Goal: Information Seeking & Learning: Compare options

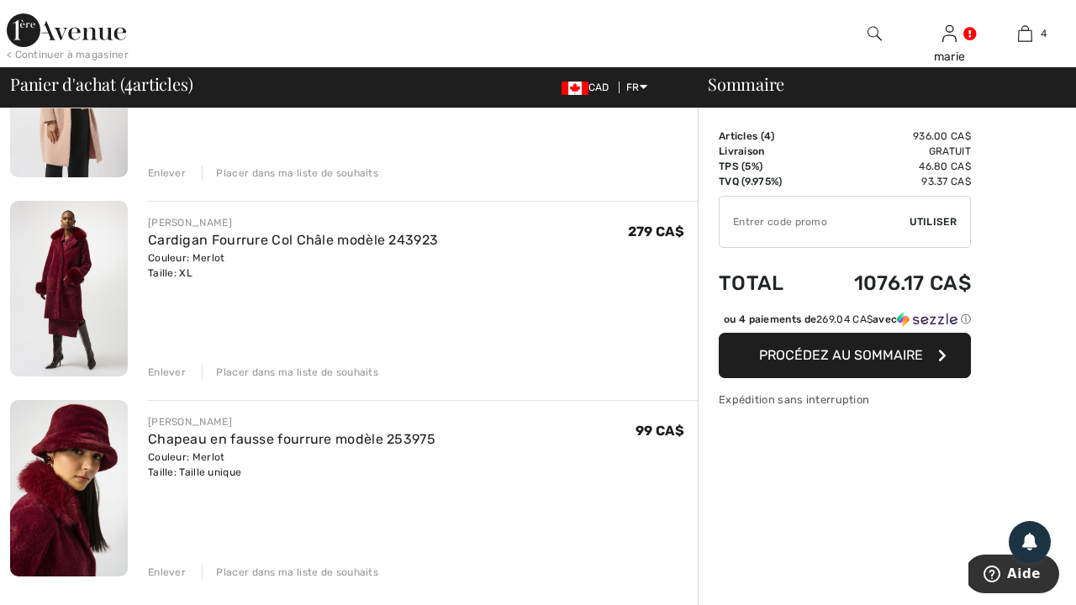
click at [71, 292] on img at bounding box center [69, 289] width 118 height 176
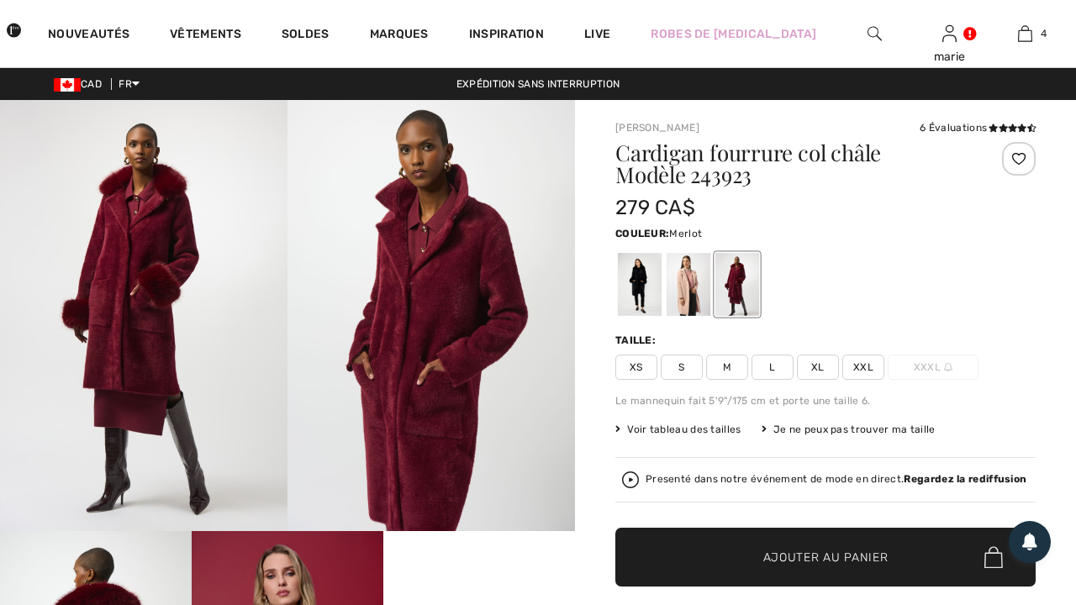
scroll to position [15, 0]
click at [158, 329] on img at bounding box center [143, 315] width 287 height 431
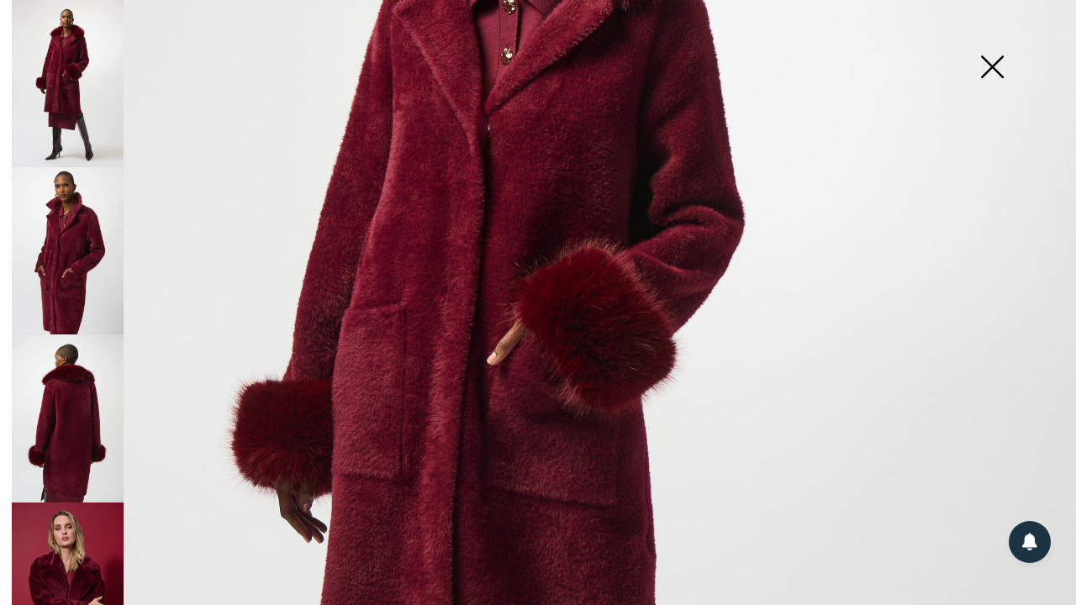
scroll to position [364, 0]
click at [67, 222] on img at bounding box center [68, 250] width 112 height 167
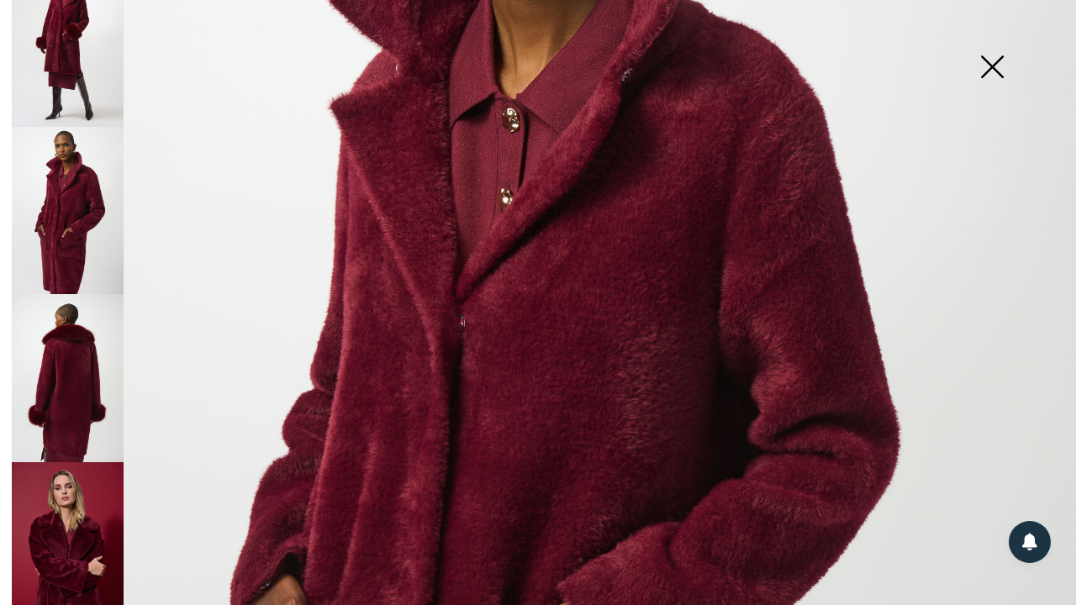
scroll to position [39, 0]
click at [76, 349] on img at bounding box center [68, 378] width 112 height 167
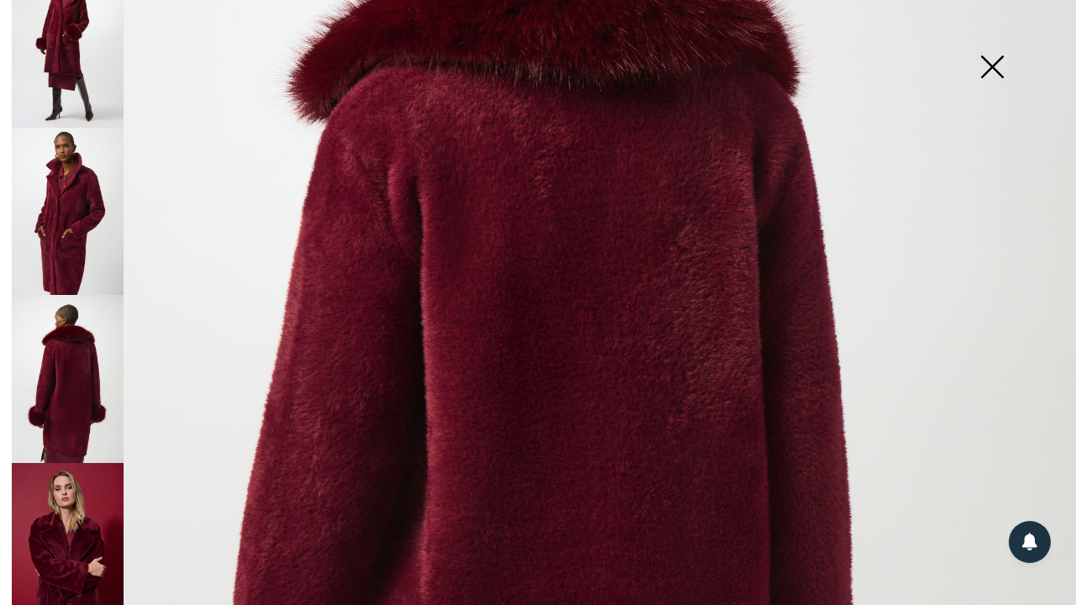
click at [76, 349] on img at bounding box center [68, 378] width 112 height 167
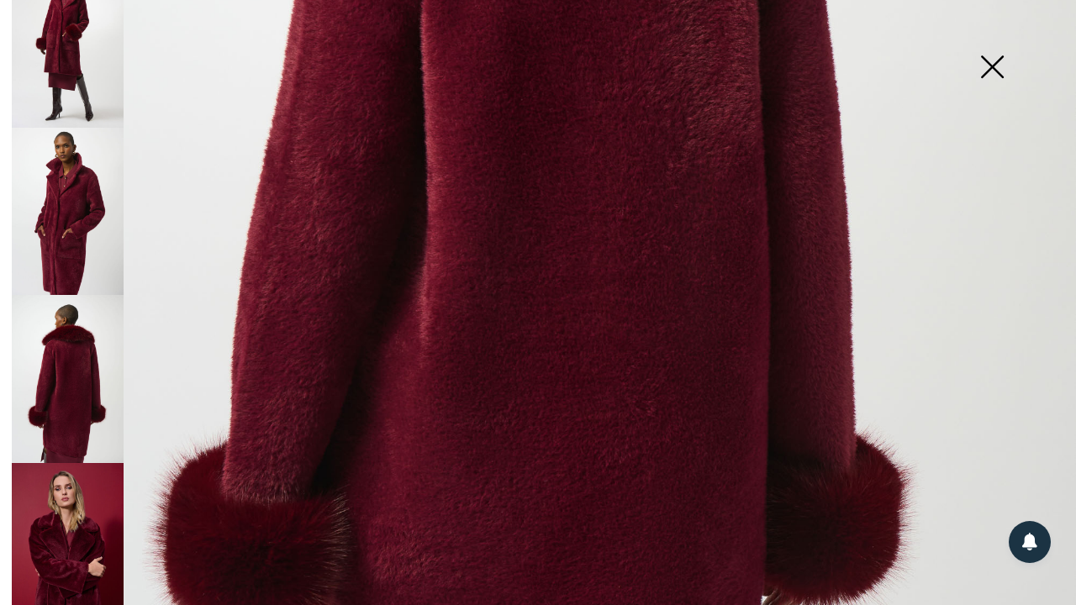
scroll to position [630, 0]
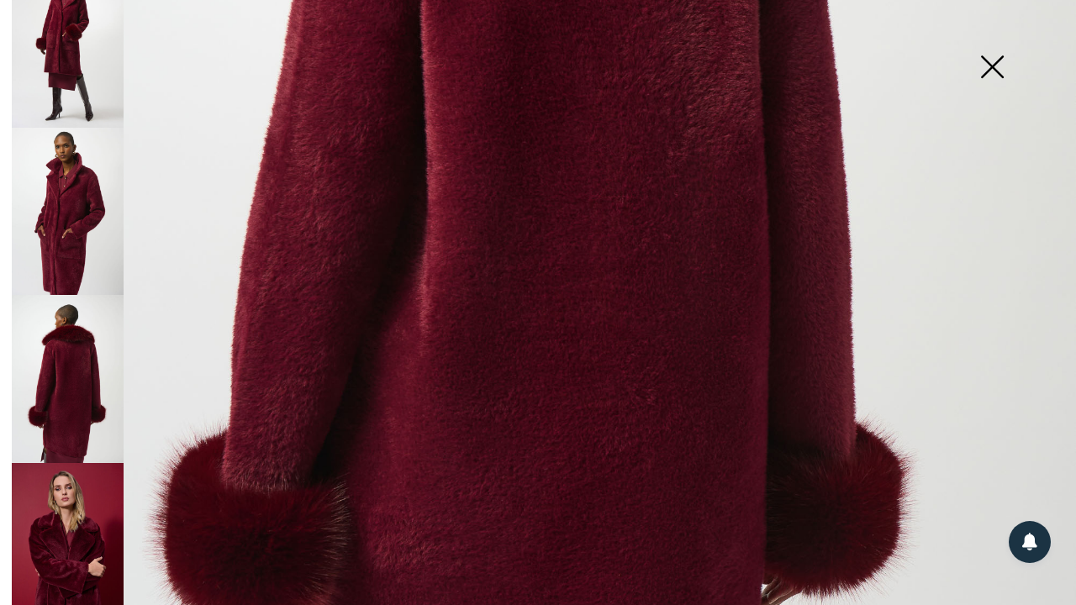
click at [67, 534] on img at bounding box center [68, 547] width 112 height 168
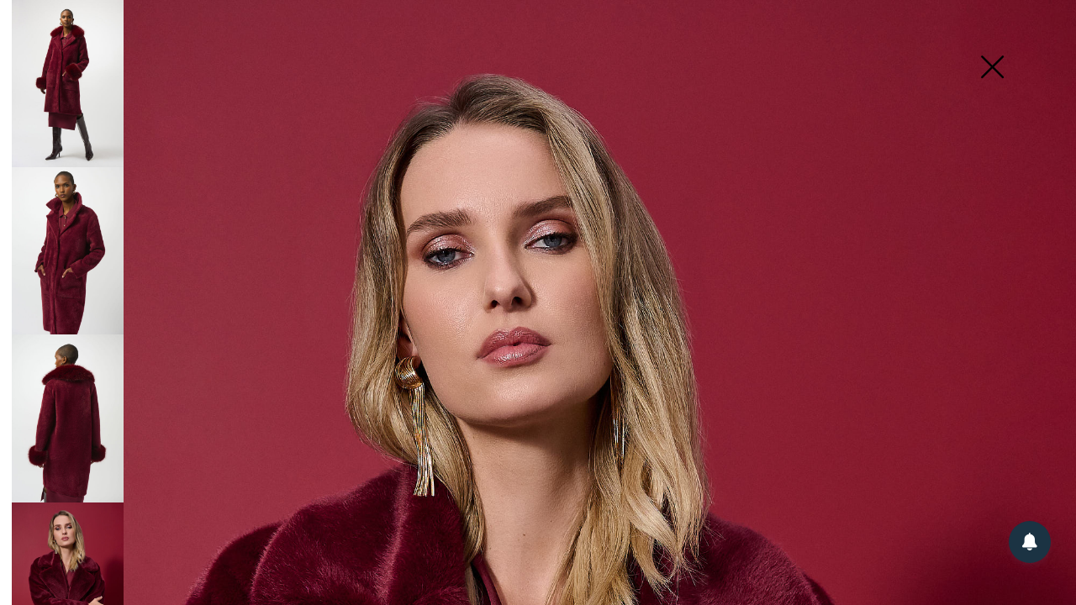
scroll to position [0, 0]
click at [993, 71] on img at bounding box center [992, 68] width 84 height 87
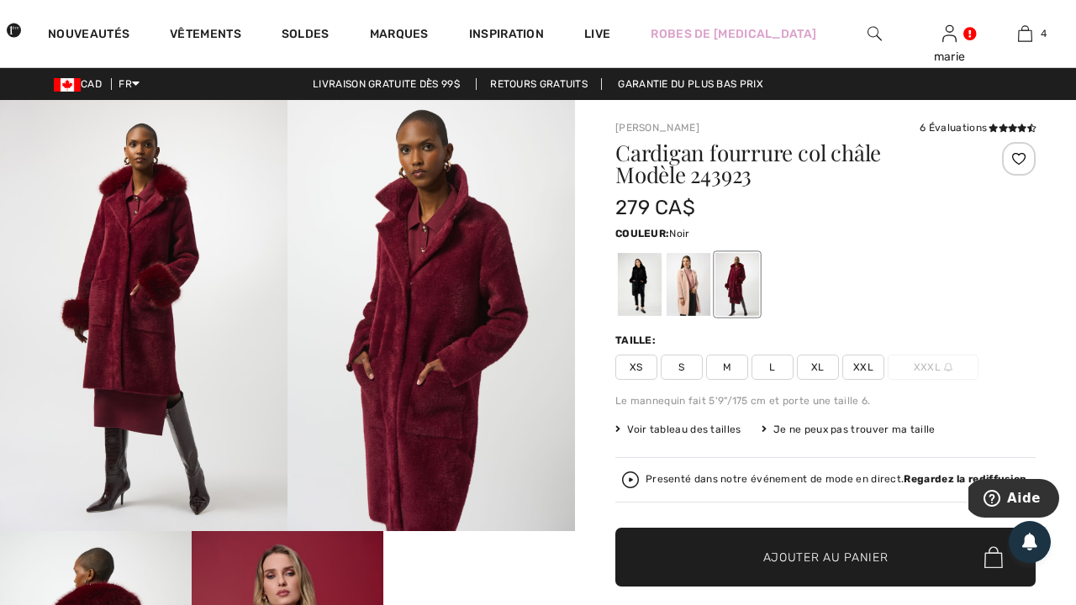
click at [650, 285] on div at bounding box center [640, 284] width 44 height 63
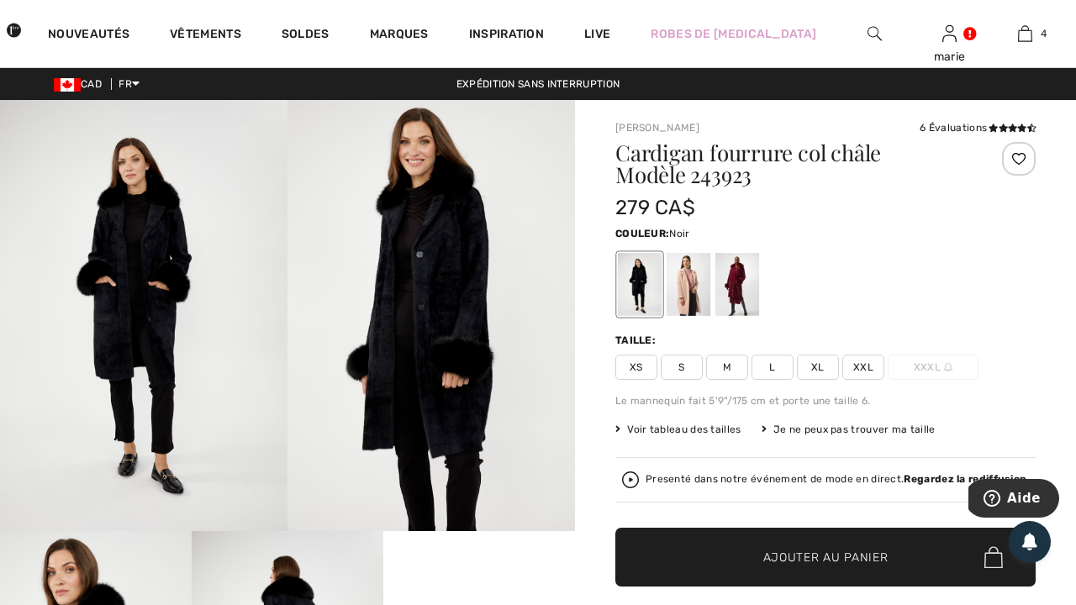
click at [118, 308] on img at bounding box center [143, 315] width 287 height 431
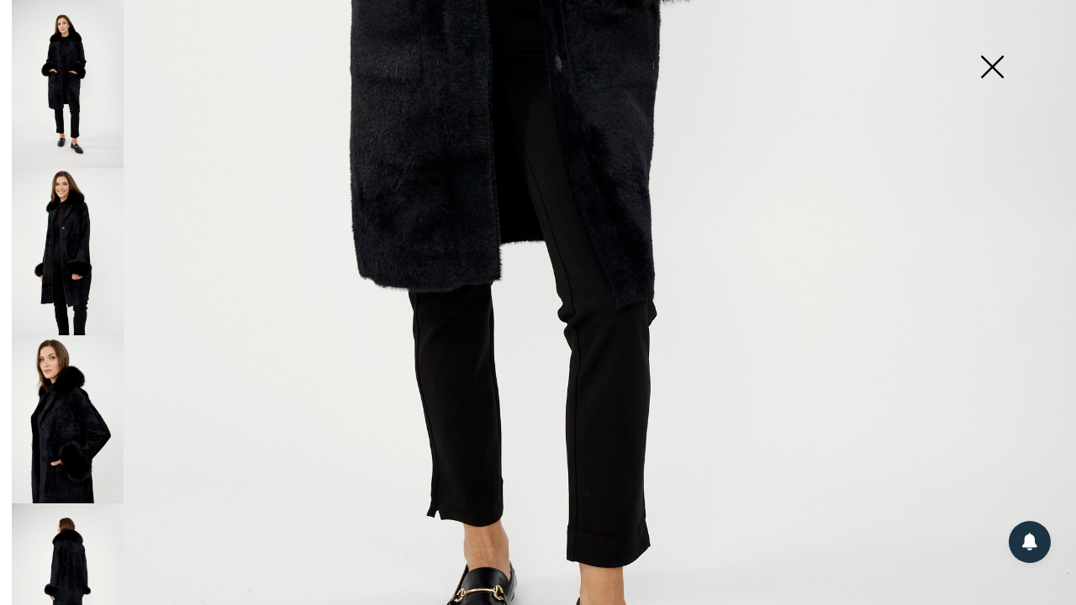
scroll to position [759, 0]
click at [77, 245] on img at bounding box center [68, 252] width 112 height 168
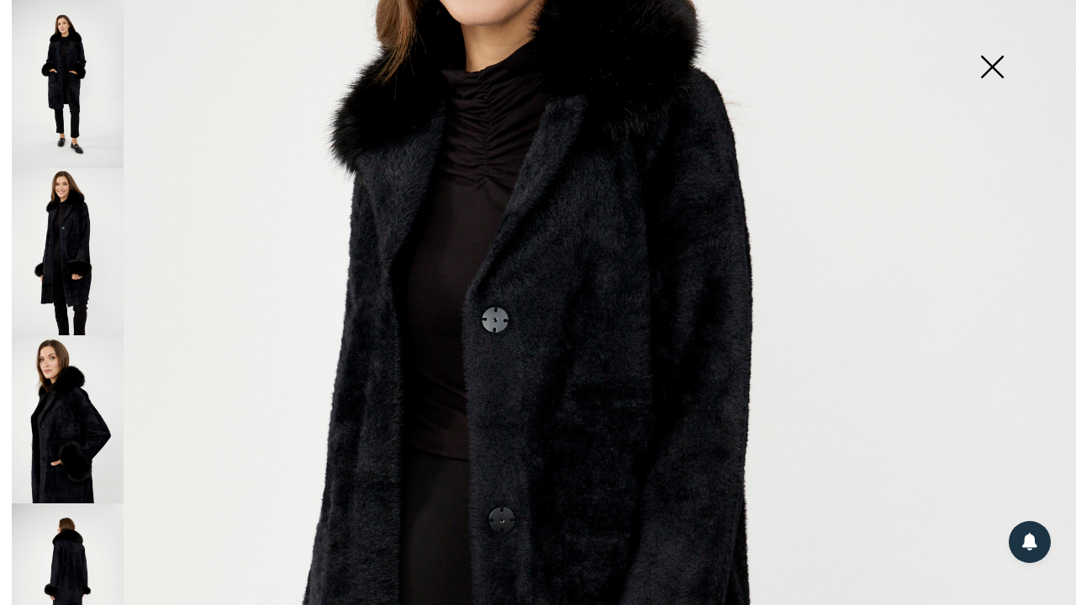
scroll to position [260, 0]
click at [53, 390] on img at bounding box center [68, 419] width 112 height 168
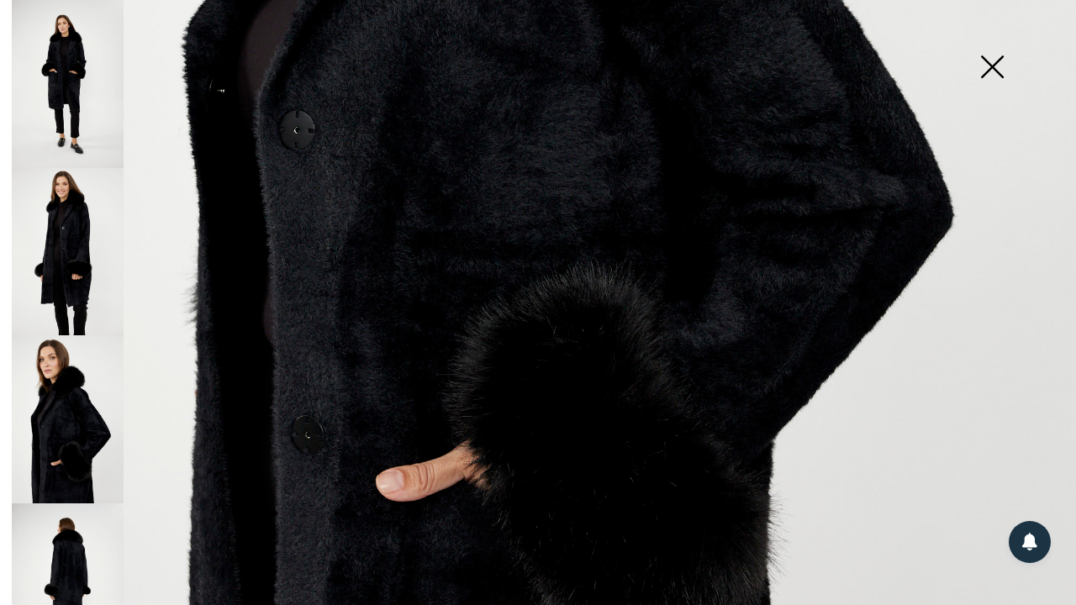
scroll to position [752, 0]
click at [95, 444] on img at bounding box center [68, 419] width 112 height 168
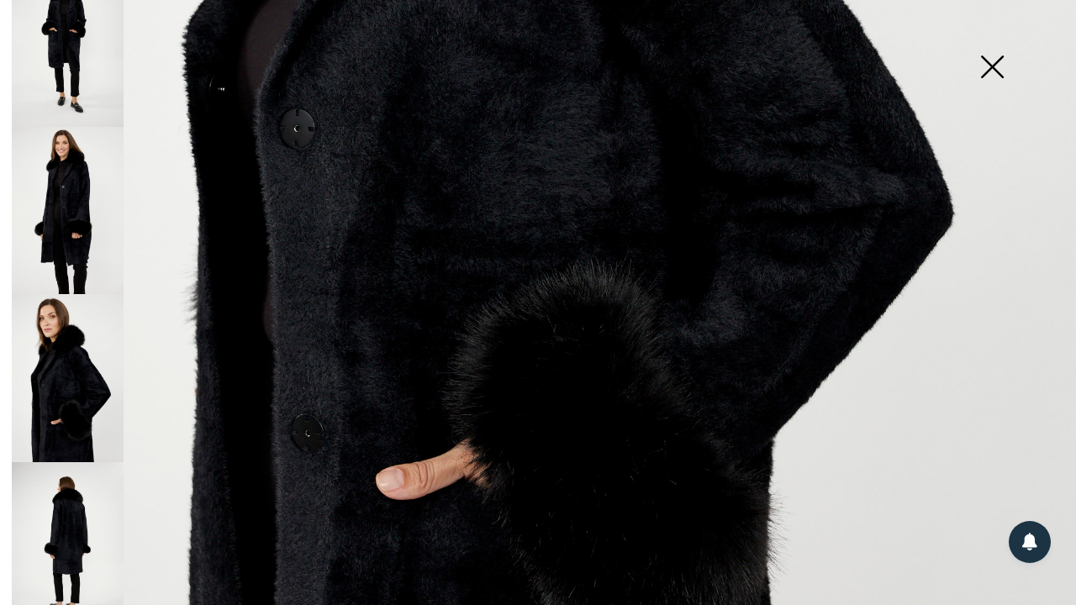
scroll to position [40, 0]
click at [53, 526] on img at bounding box center [68, 547] width 112 height 168
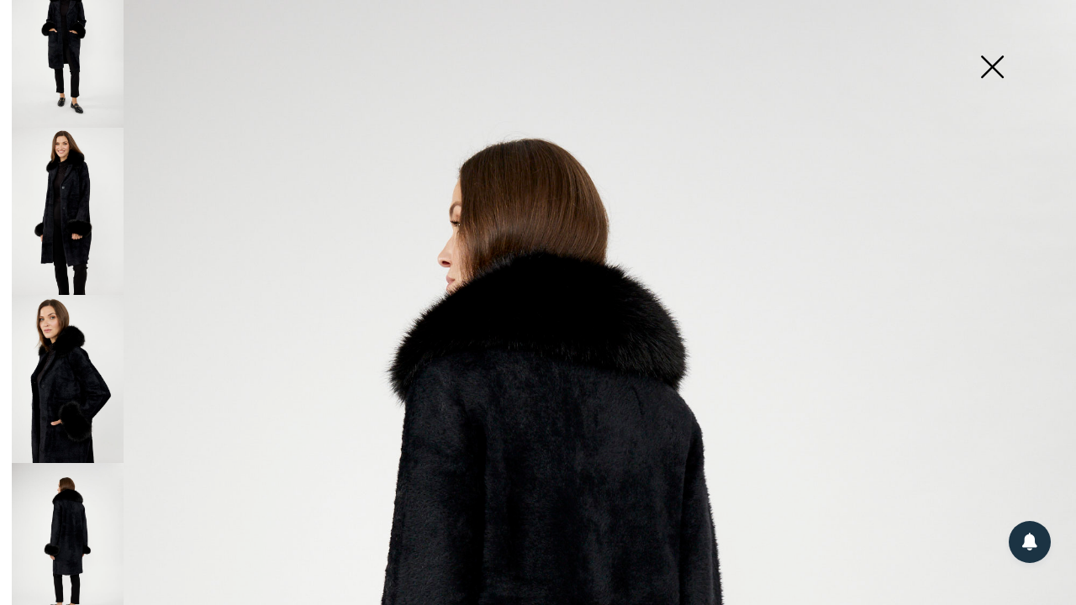
scroll to position [0, 0]
click at [996, 66] on img at bounding box center [992, 68] width 84 height 87
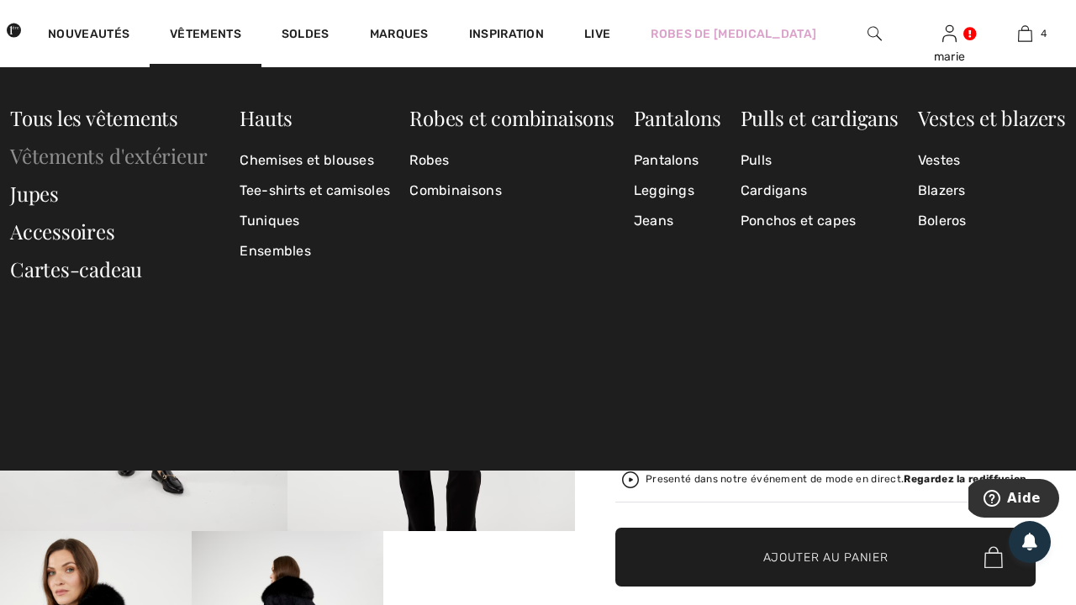
click at [166, 152] on link "Vêtements d'extérieur" at bounding box center [108, 155] width 197 height 27
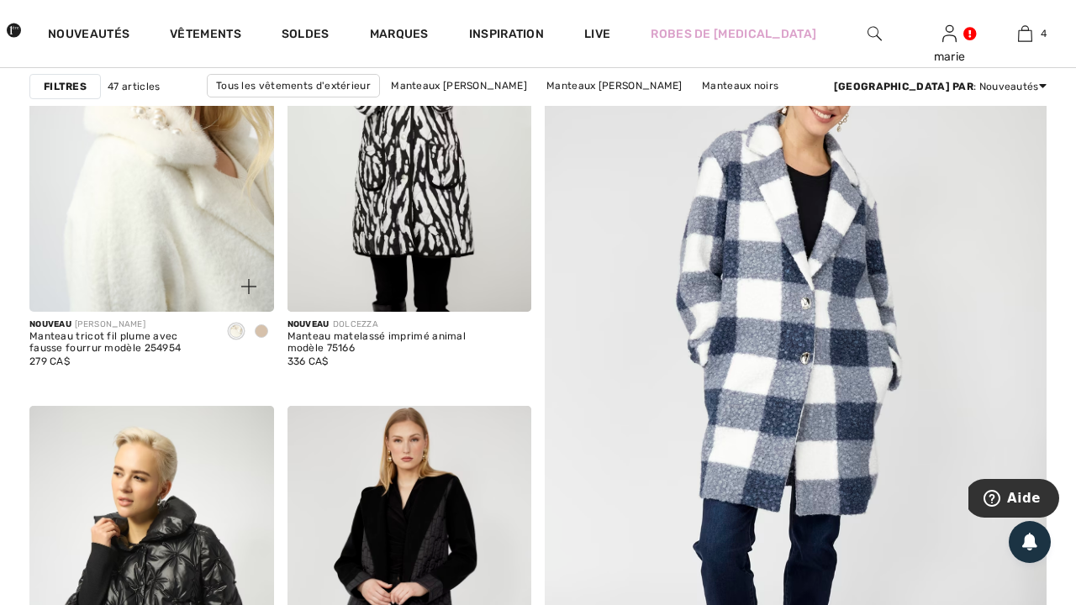
scroll to position [313, 0]
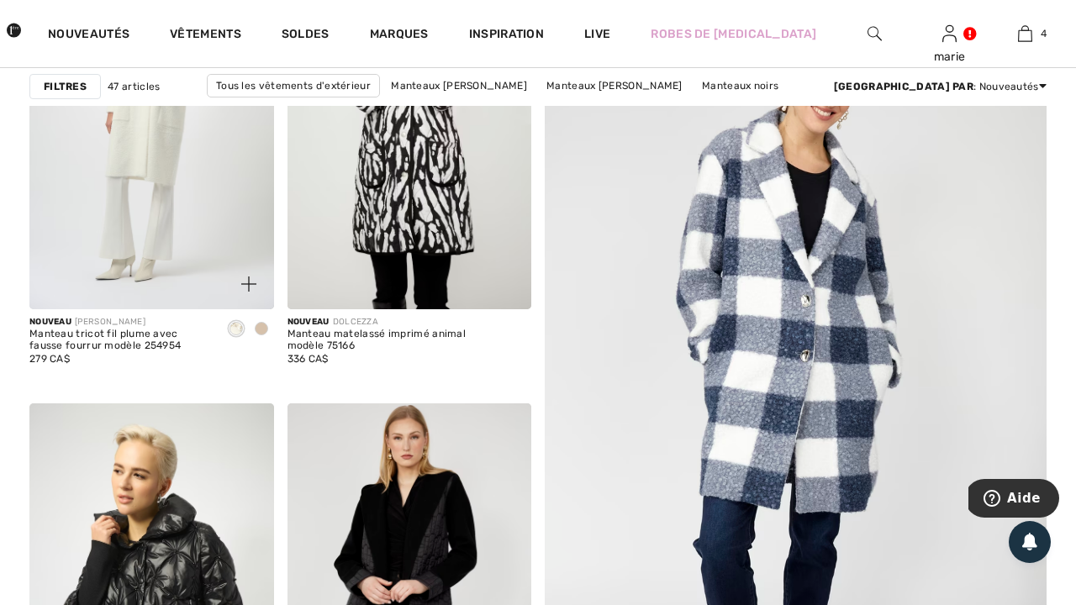
click at [267, 329] on span at bounding box center [261, 328] width 13 height 13
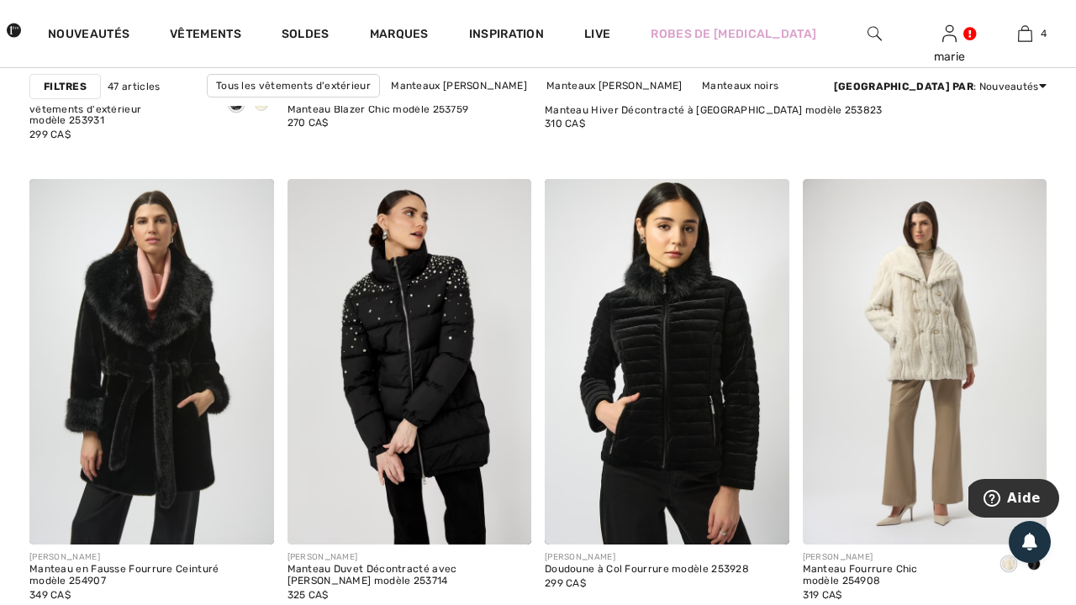
scroll to position [1001, 0]
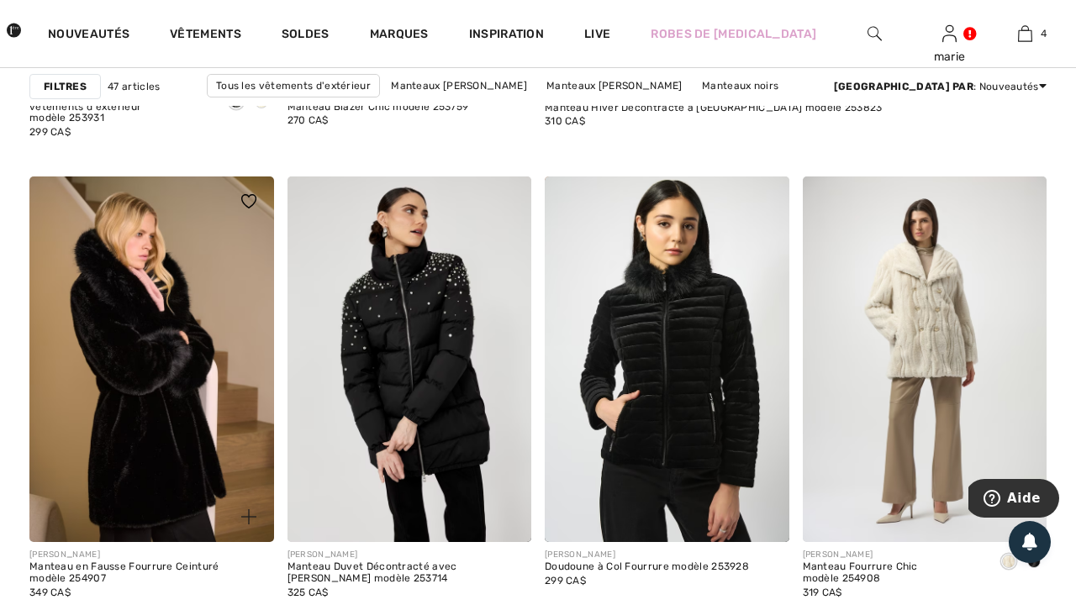
click at [123, 304] on img at bounding box center [151, 359] width 245 height 366
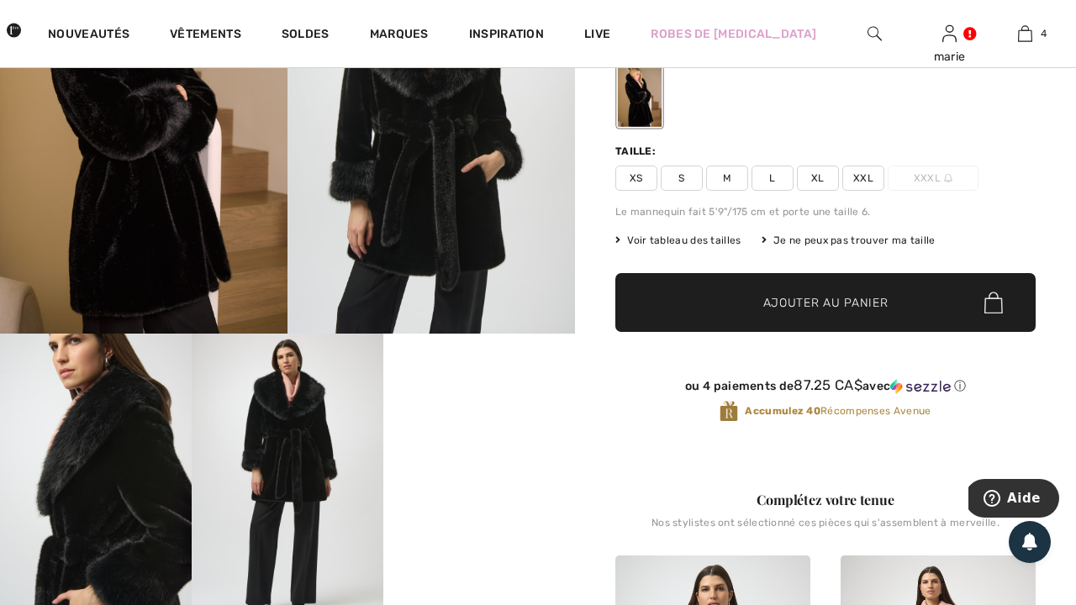
scroll to position [189, 0]
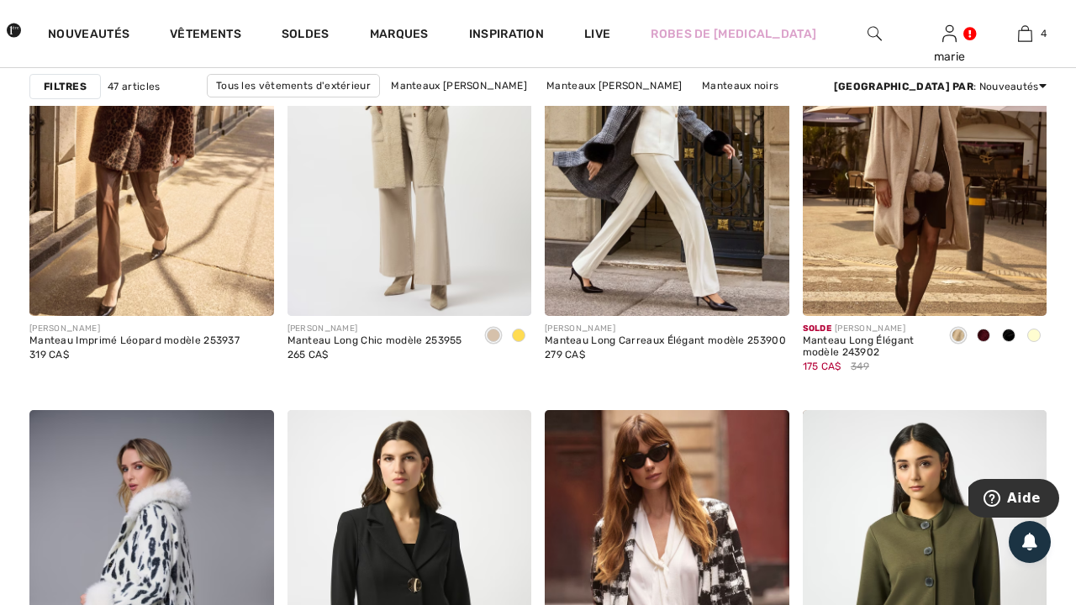
scroll to position [2323, 0]
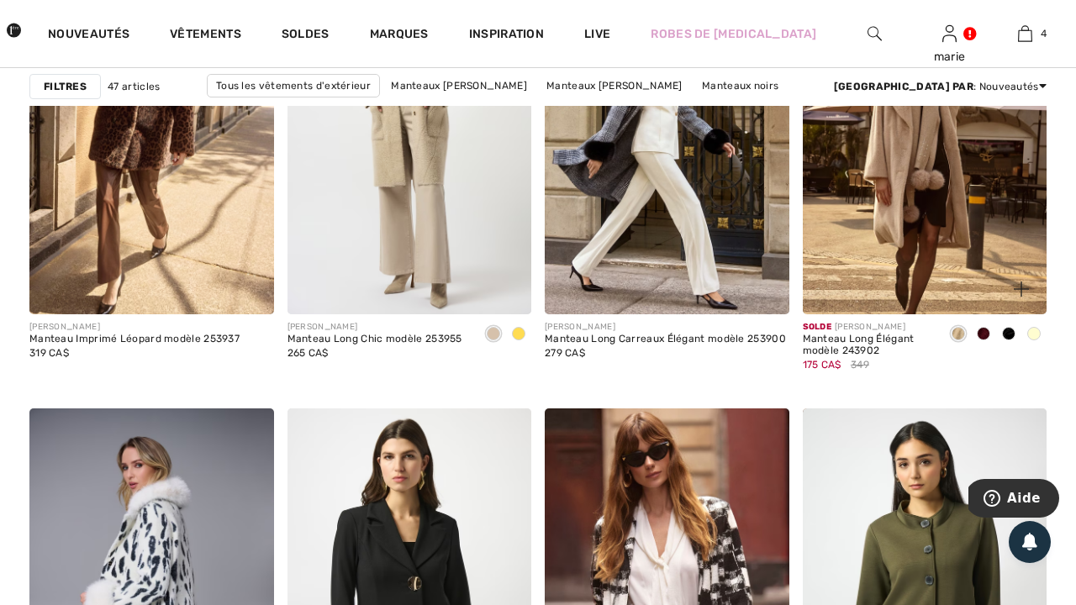
click at [986, 334] on span at bounding box center [982, 333] width 13 height 13
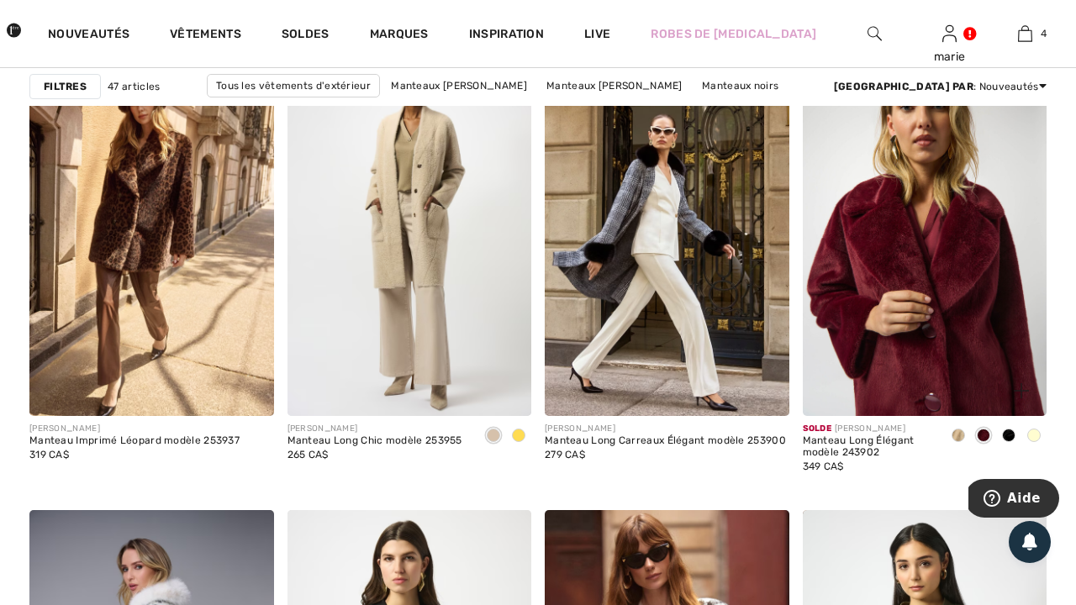
scroll to position [2223, 0]
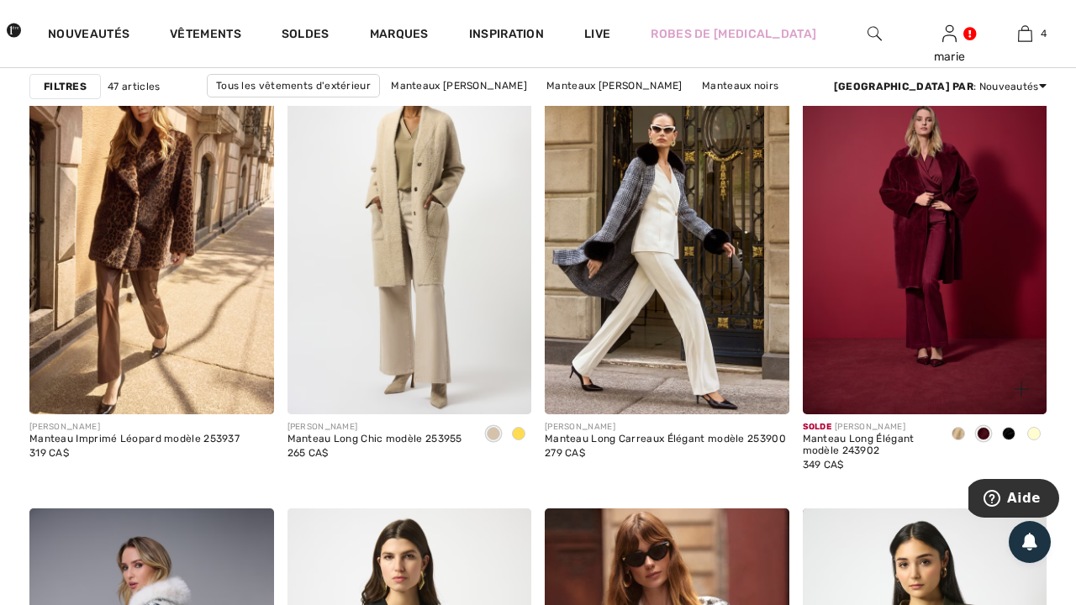
click at [960, 443] on div at bounding box center [957, 435] width 25 height 28
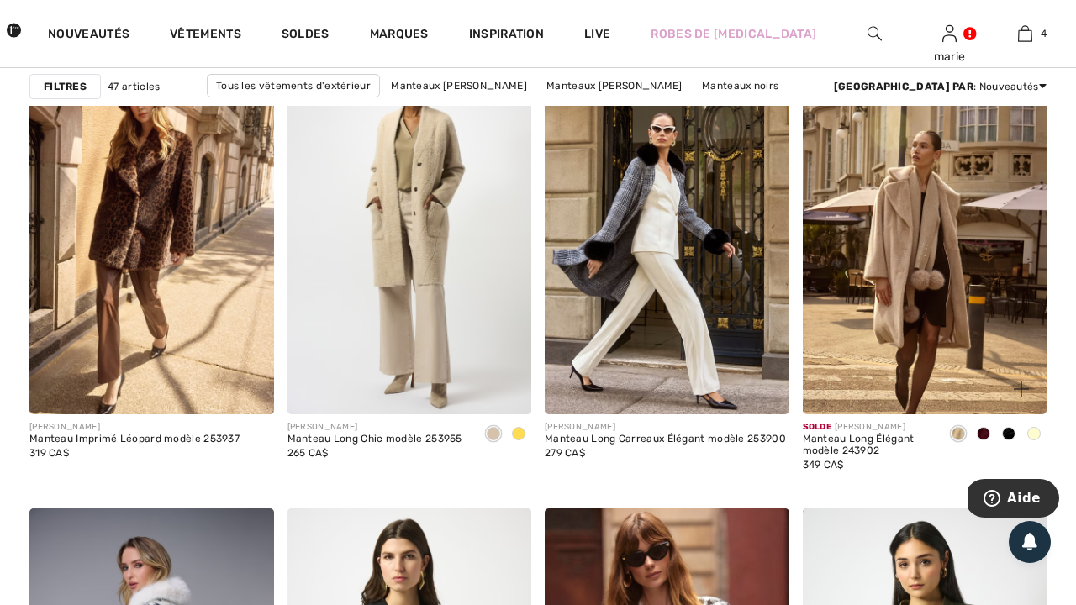
click at [964, 430] on span at bounding box center [957, 433] width 13 height 13
click at [1035, 434] on span at bounding box center [1033, 433] width 13 height 13
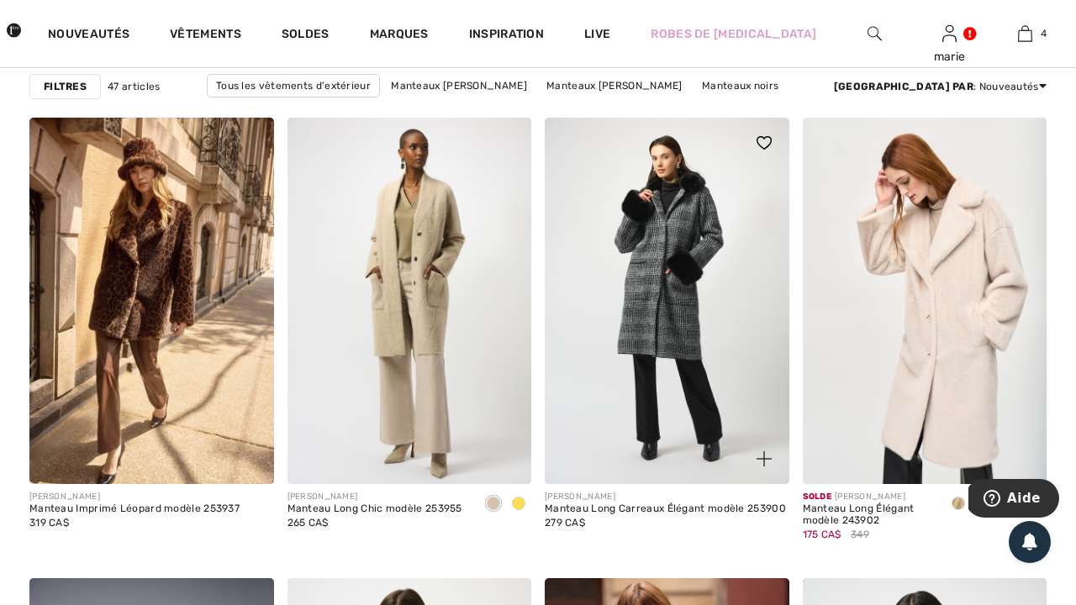
scroll to position [2155, 0]
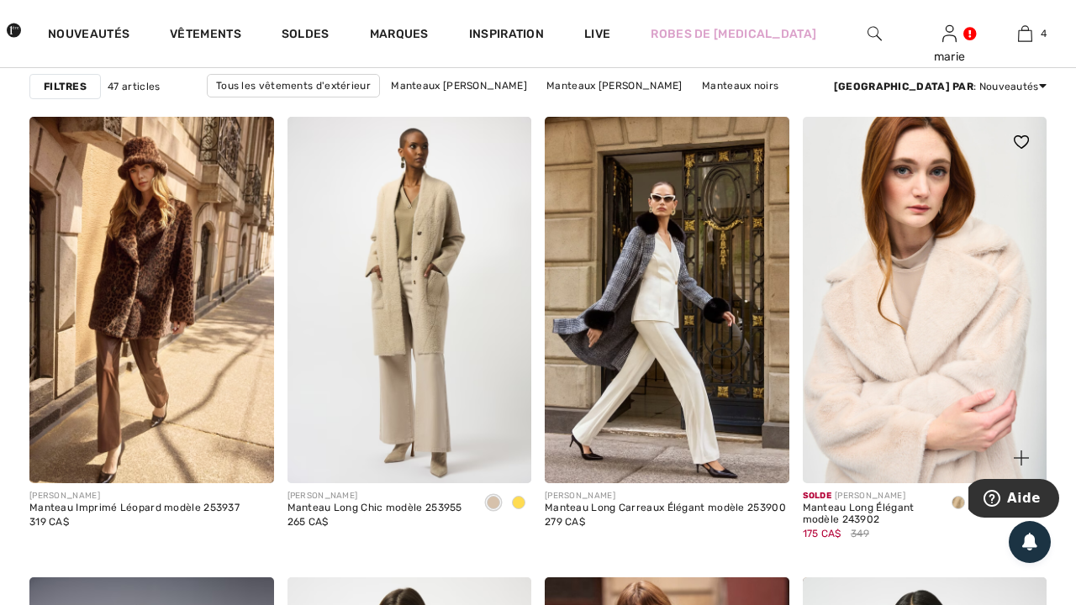
click at [970, 353] on img at bounding box center [924, 300] width 245 height 366
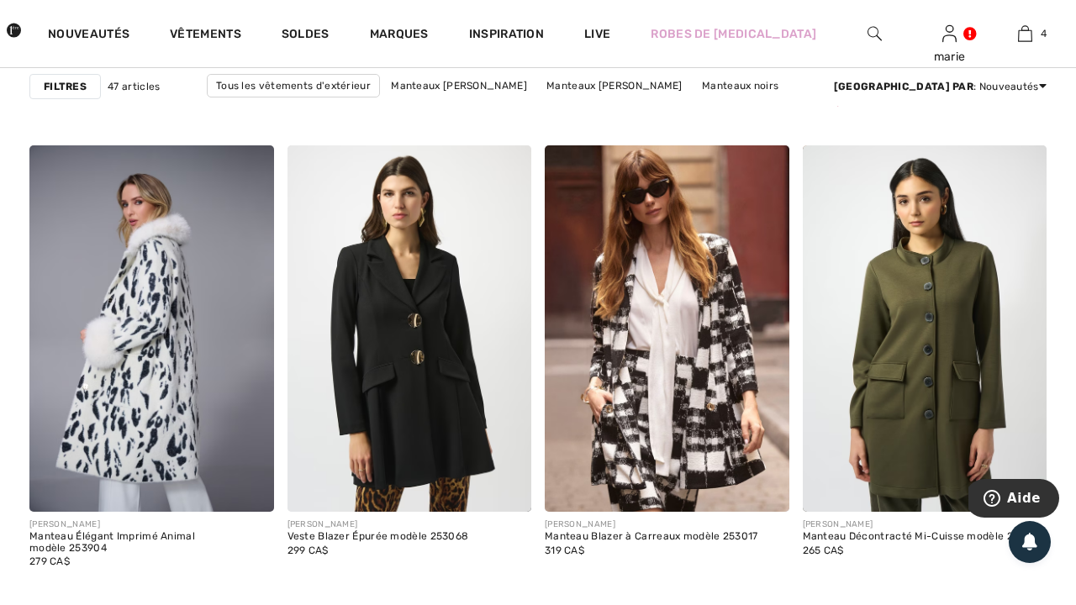
scroll to position [2588, 0]
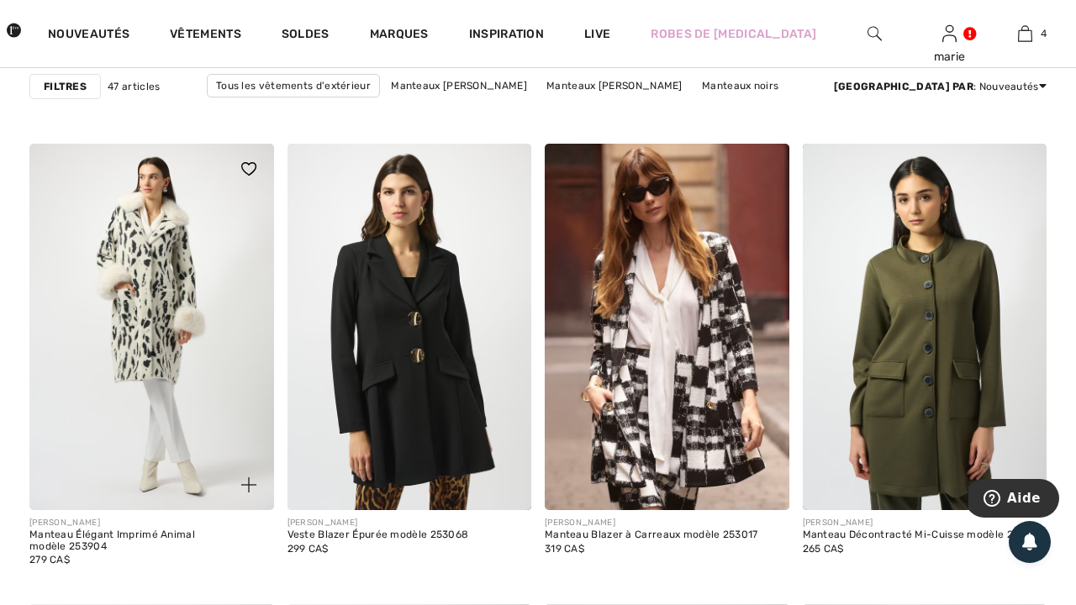
click at [162, 344] on img at bounding box center [151, 327] width 245 height 366
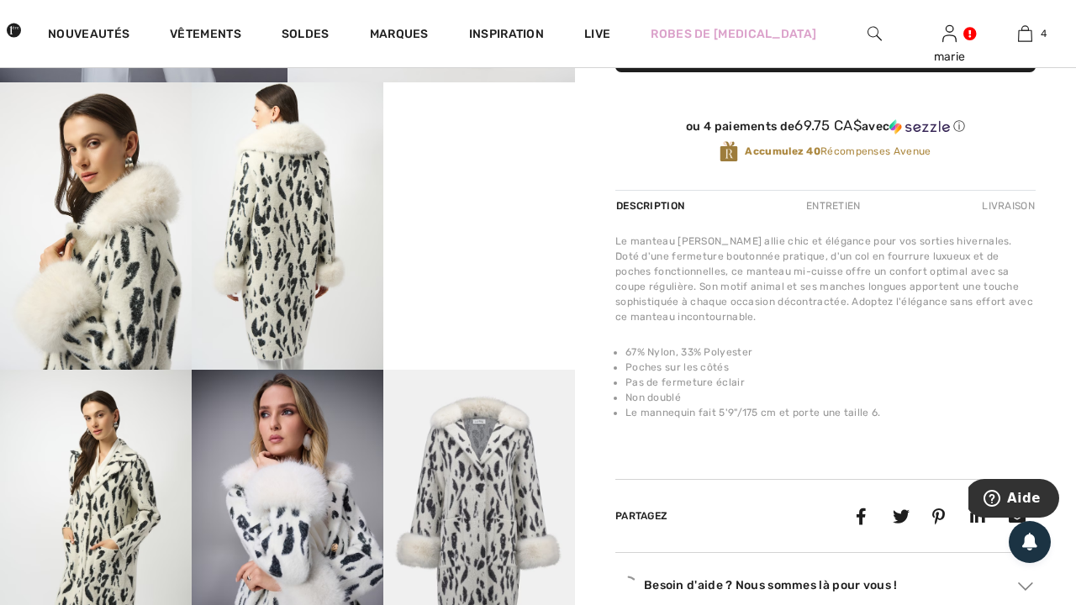
scroll to position [450, 0]
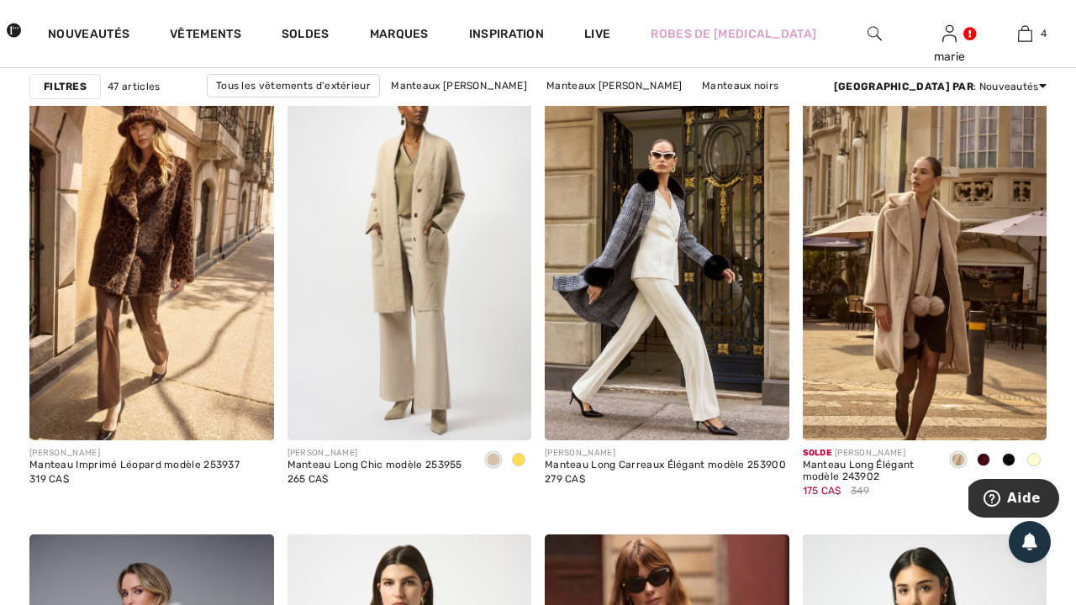
scroll to position [2197, 0]
click at [988, 460] on span at bounding box center [982, 460] width 13 height 13
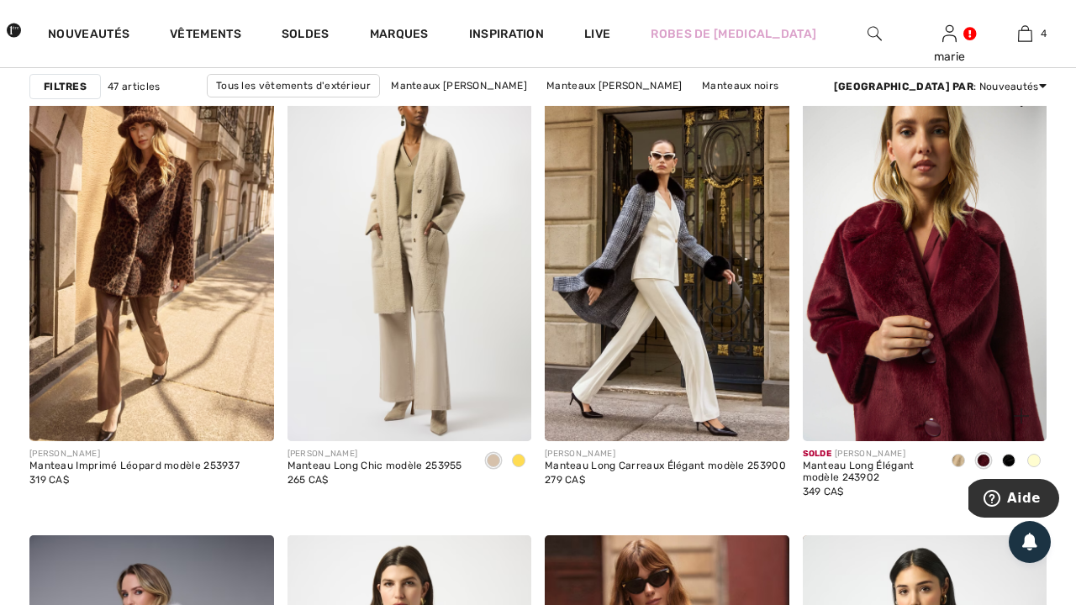
click at [941, 266] on img at bounding box center [924, 258] width 245 height 366
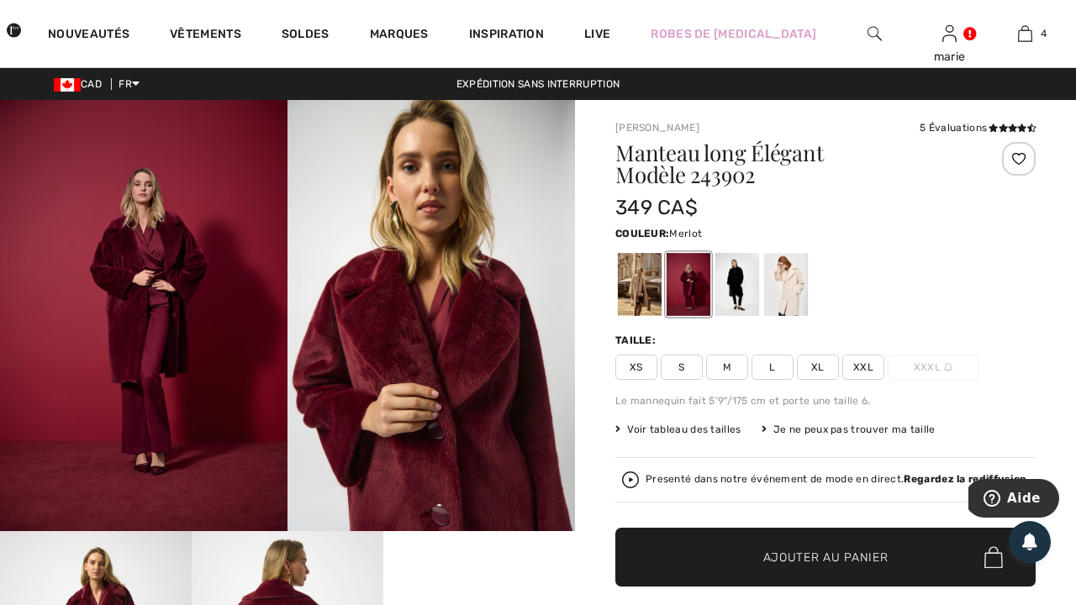
click at [415, 469] on img at bounding box center [430, 315] width 287 height 431
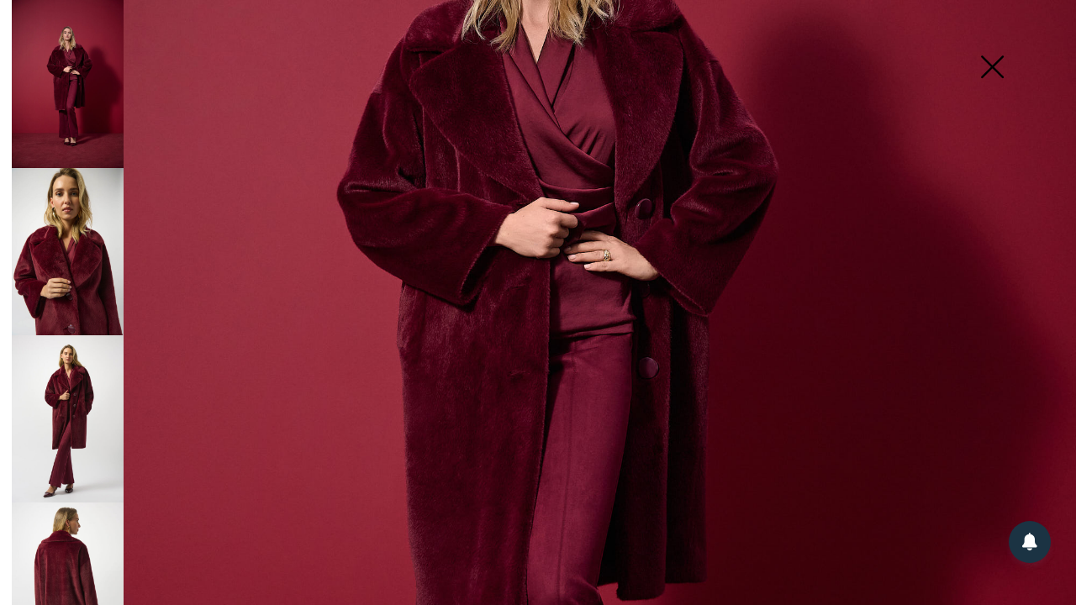
scroll to position [397, 0]
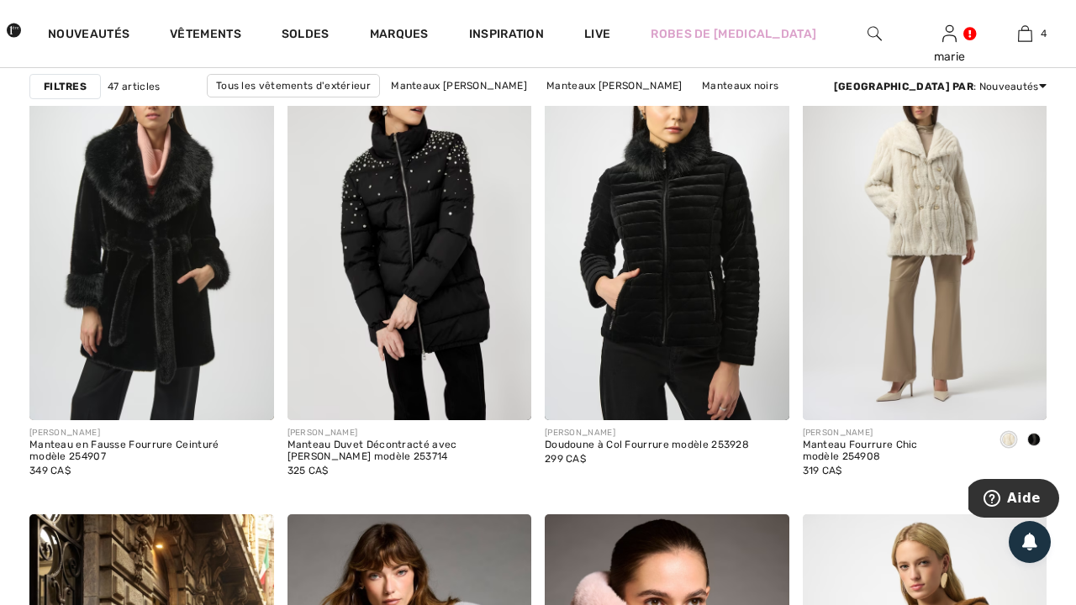
scroll to position [1123, 0]
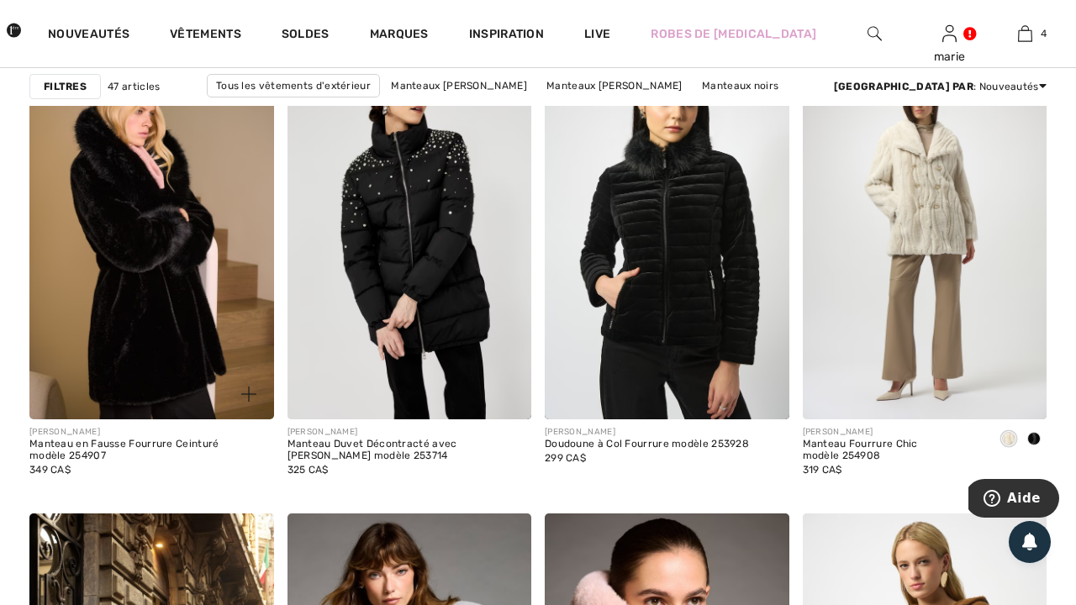
click at [207, 318] on img at bounding box center [151, 237] width 245 height 366
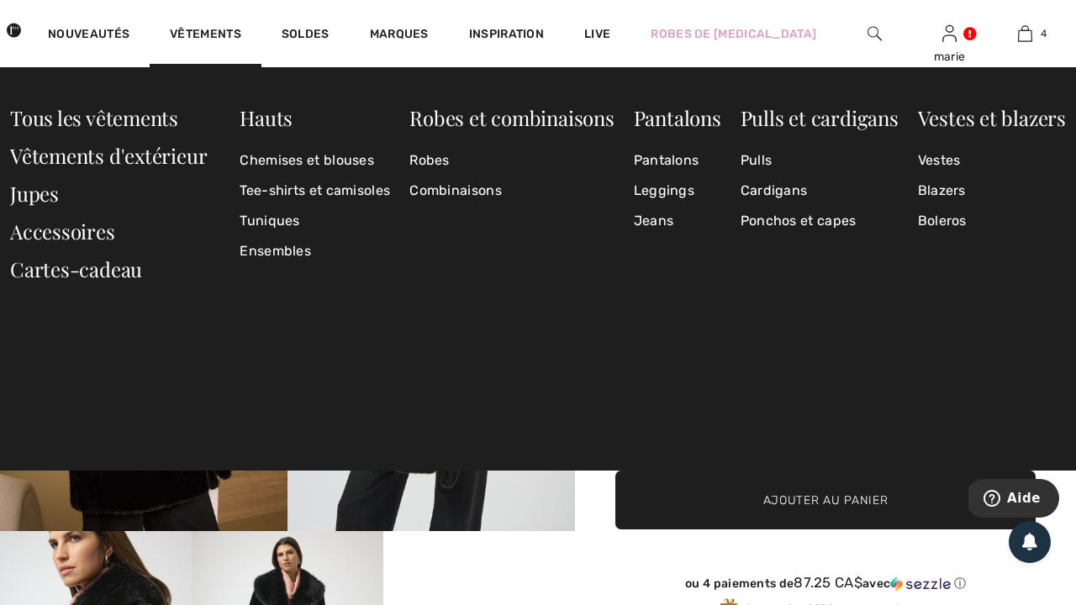
click at [21, 24] on img at bounding box center [14, 30] width 14 height 34
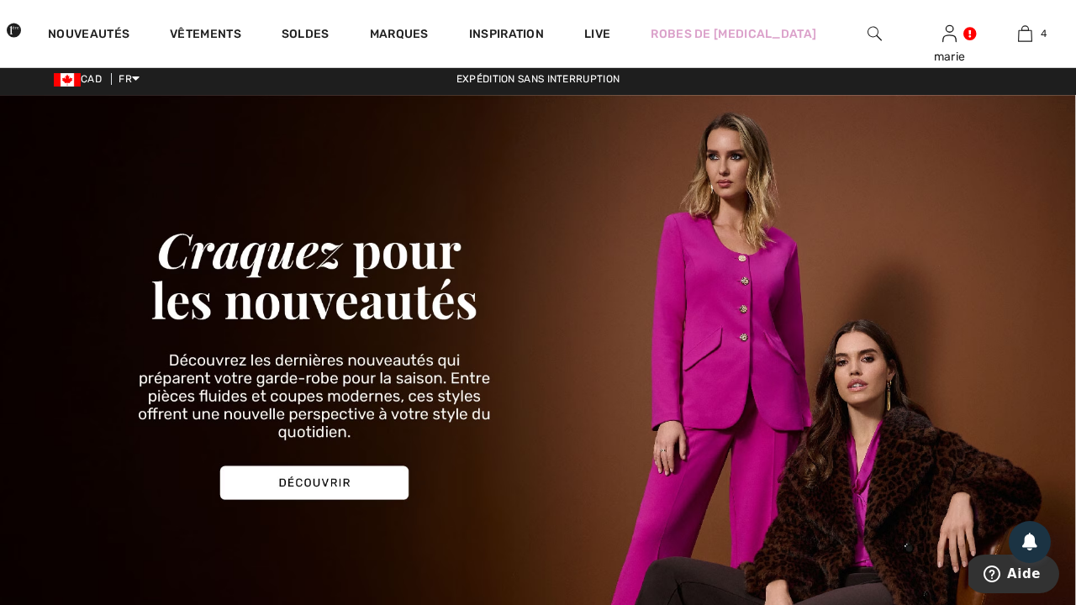
scroll to position [6, 0]
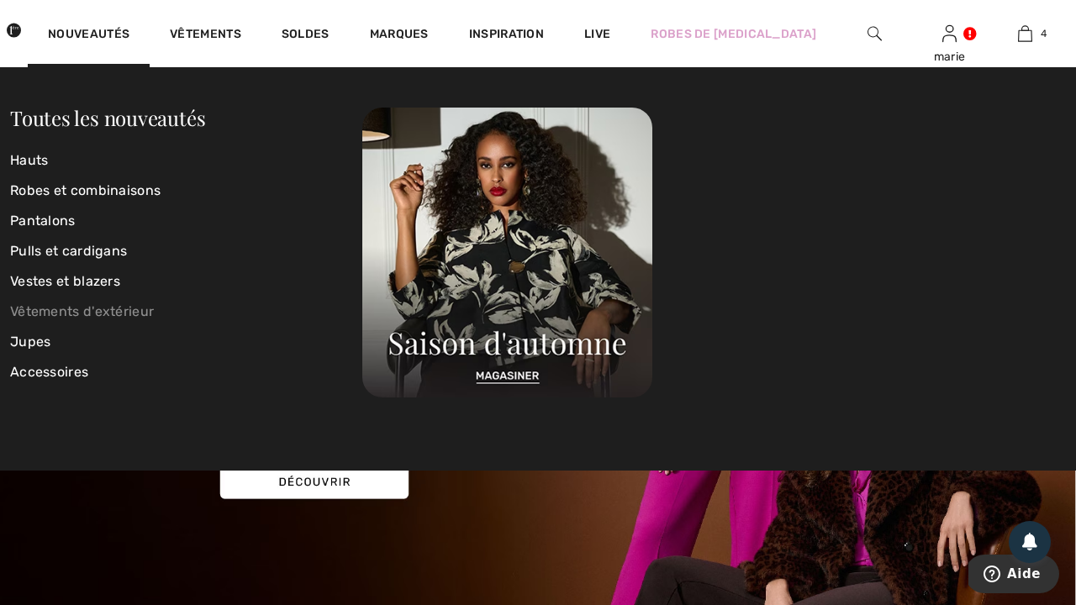
click at [118, 309] on link "Vêtements d'extérieur" at bounding box center [186, 312] width 352 height 30
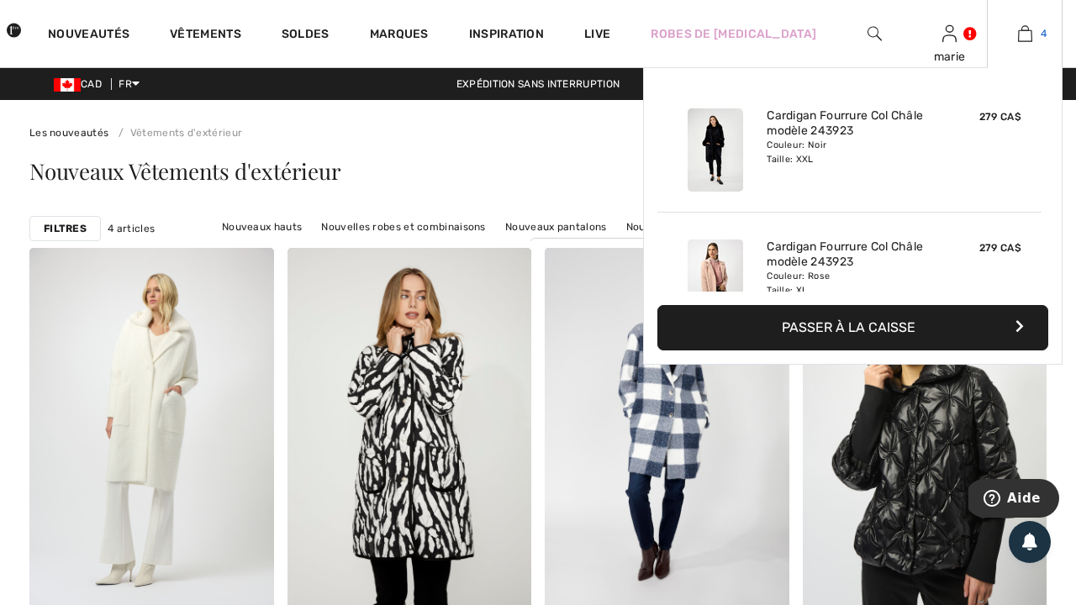
click at [1033, 29] on link "4" at bounding box center [1024, 34] width 74 height 20
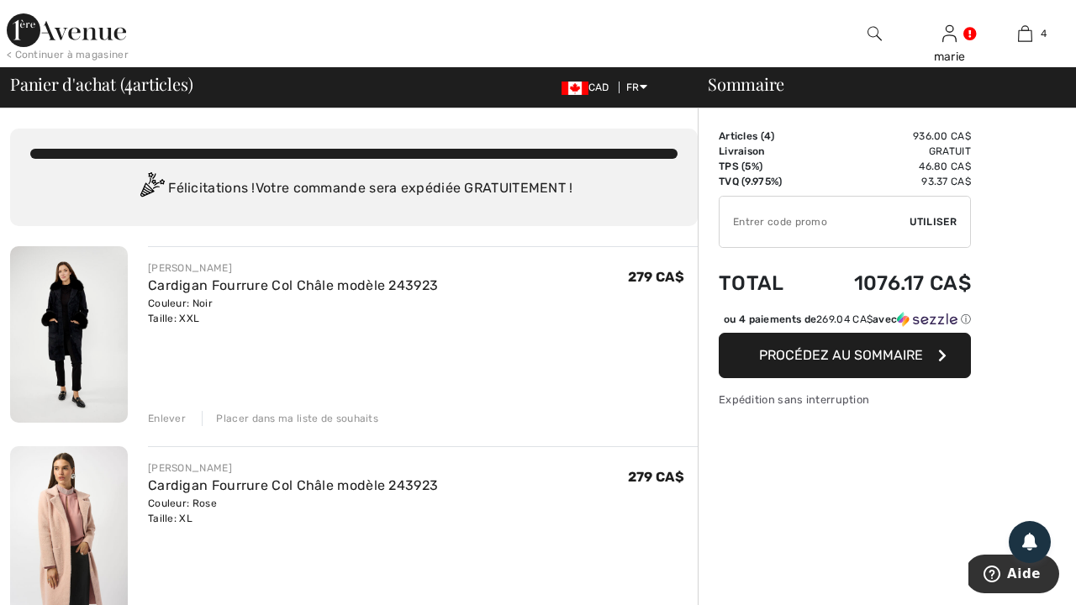
click at [64, 518] on img at bounding box center [69, 534] width 118 height 176
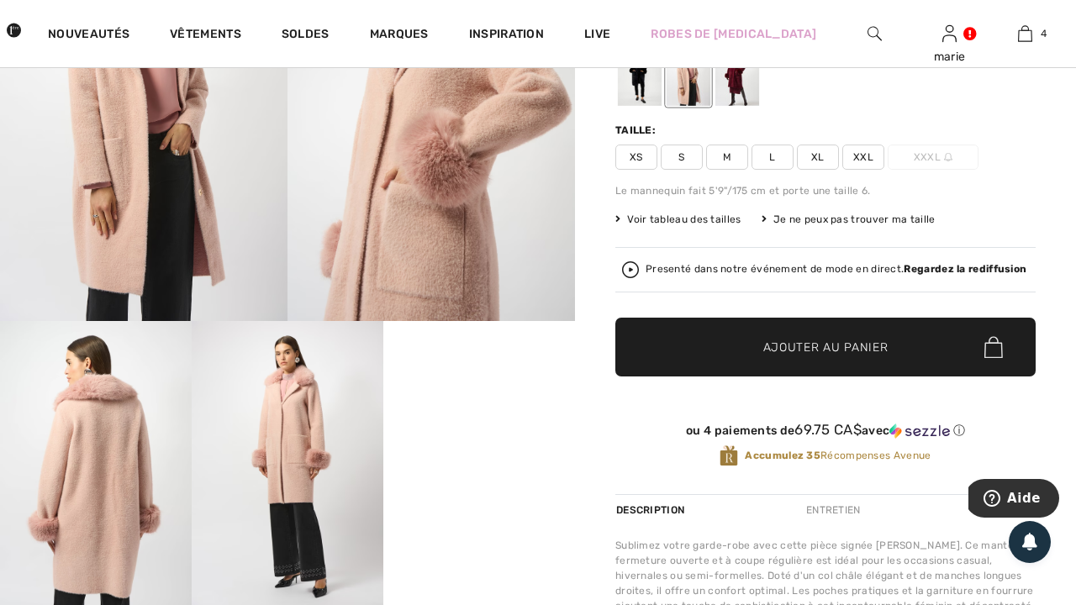
scroll to position [214, 0]
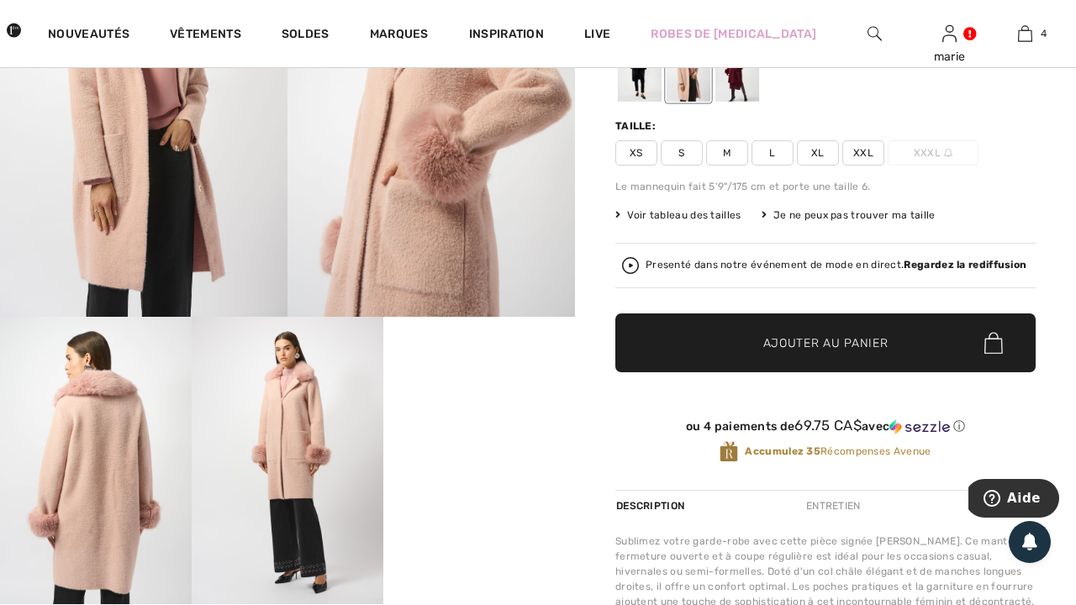
click at [483, 235] on img at bounding box center [430, 101] width 287 height 431
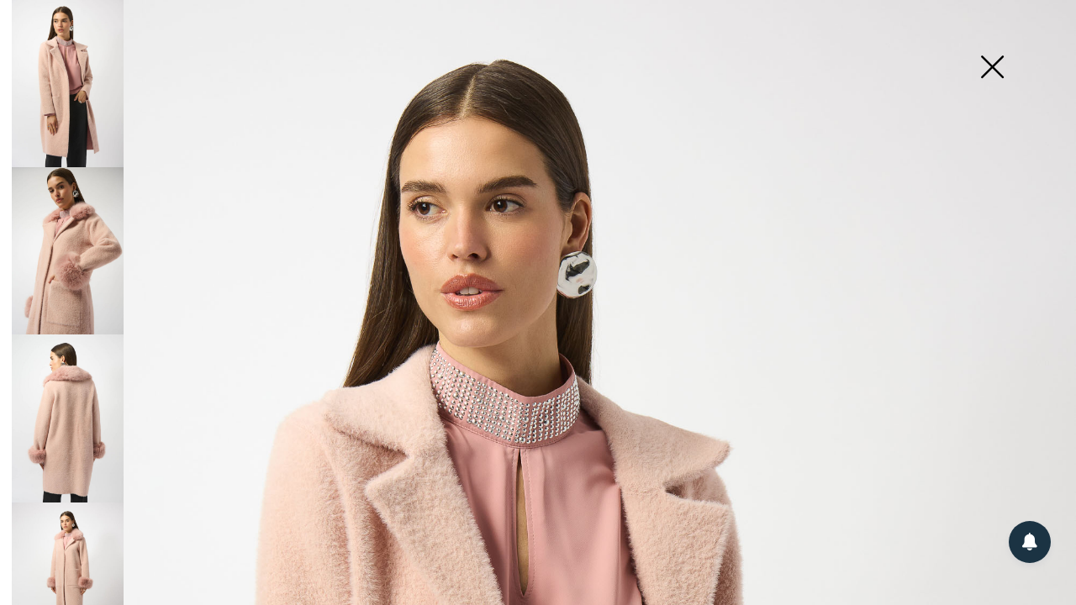
scroll to position [0, 0]
click at [73, 245] on img at bounding box center [68, 250] width 112 height 167
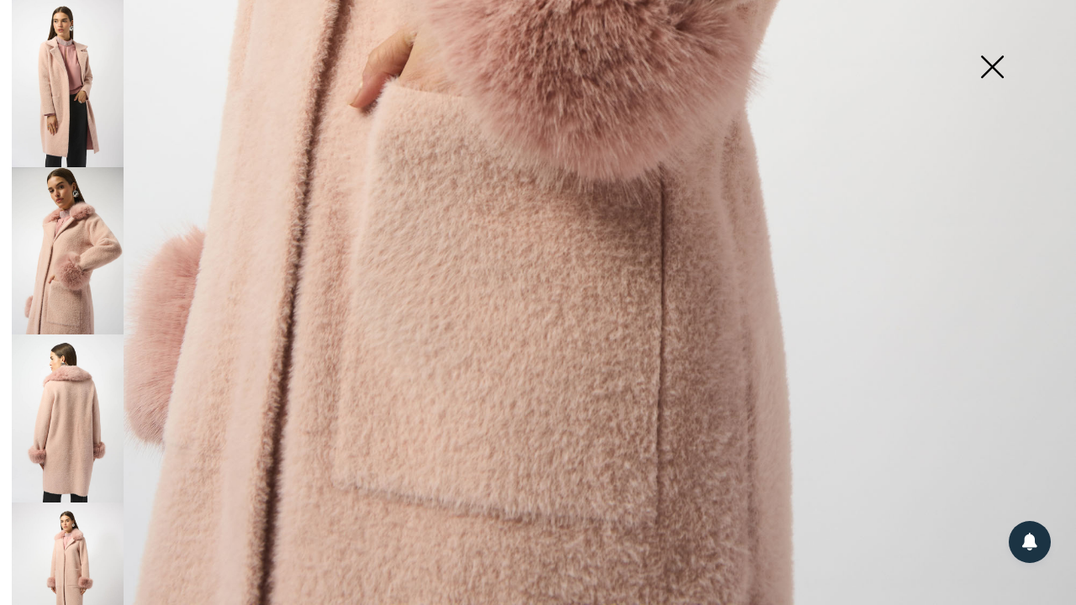
scroll to position [1007, 0]
click at [49, 429] on img at bounding box center [68, 417] width 112 height 167
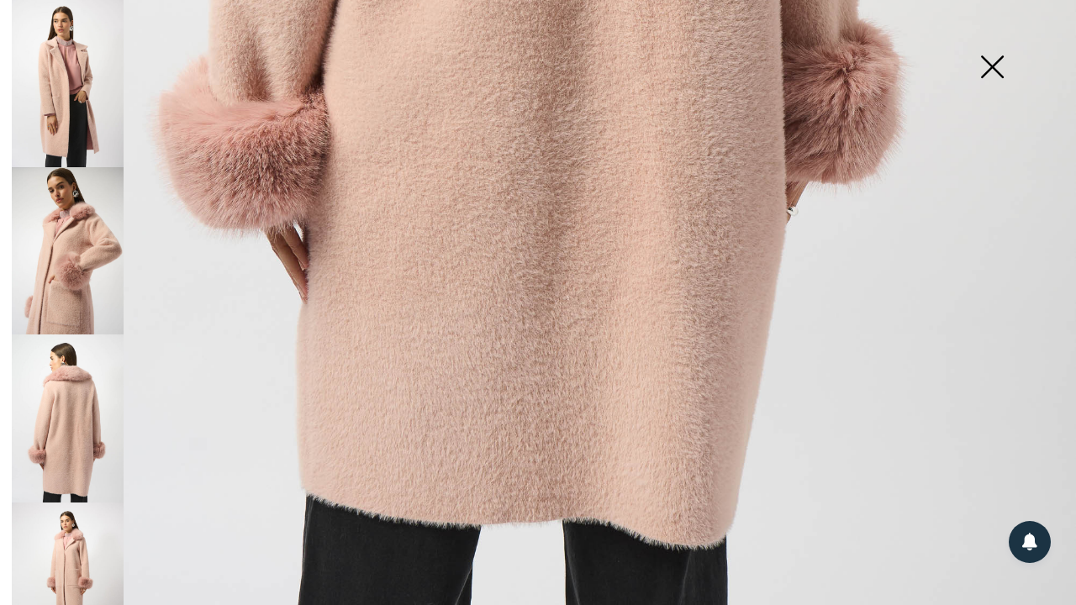
click at [59, 527] on img at bounding box center [68, 585] width 112 height 167
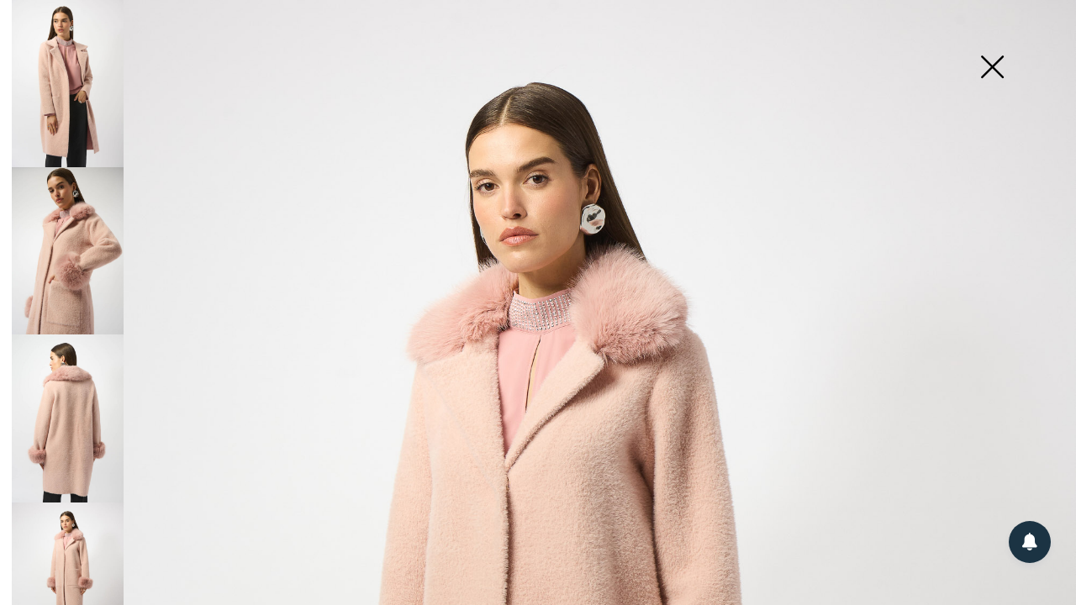
scroll to position [0, 0]
